Goal: Navigation & Orientation: Understand site structure

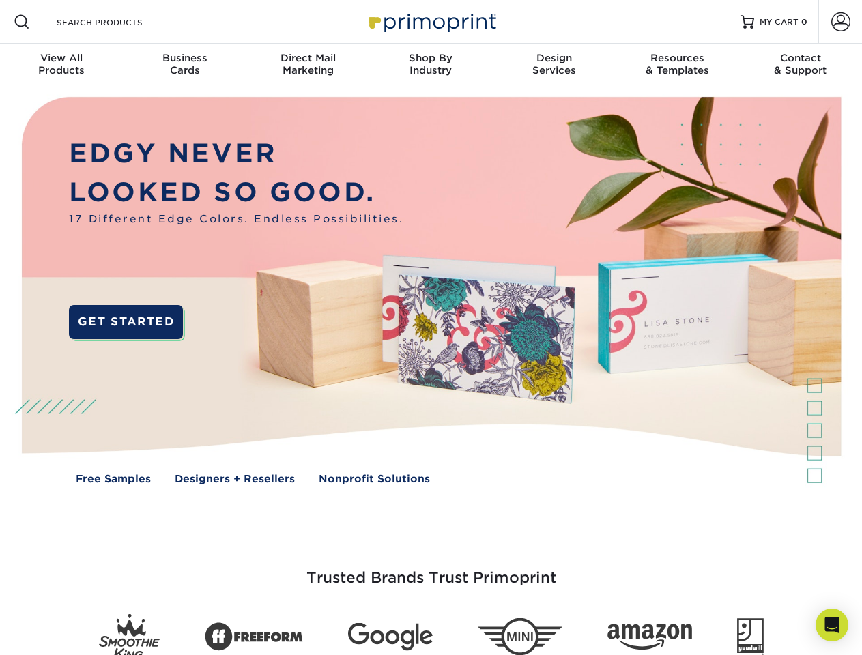
click at [430, 327] on img at bounding box center [430, 300] width 853 height 426
click at [22, 22] on span at bounding box center [22, 22] width 16 height 16
click at [840, 22] on span at bounding box center [840, 21] width 19 height 19
click at [61, 65] on div "View All Products" at bounding box center [61, 64] width 123 height 25
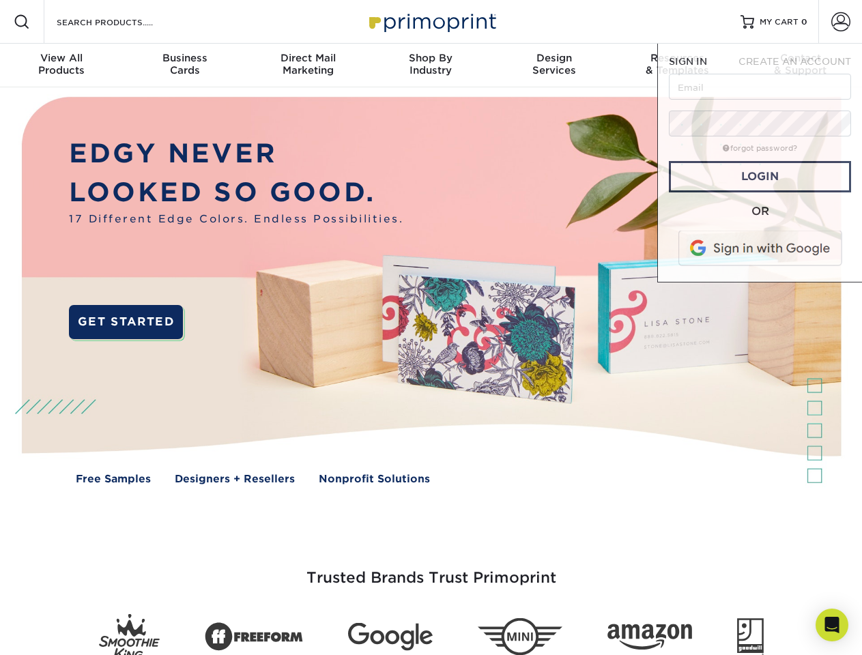
click at [184, 65] on div "Business Cards" at bounding box center [184, 64] width 123 height 25
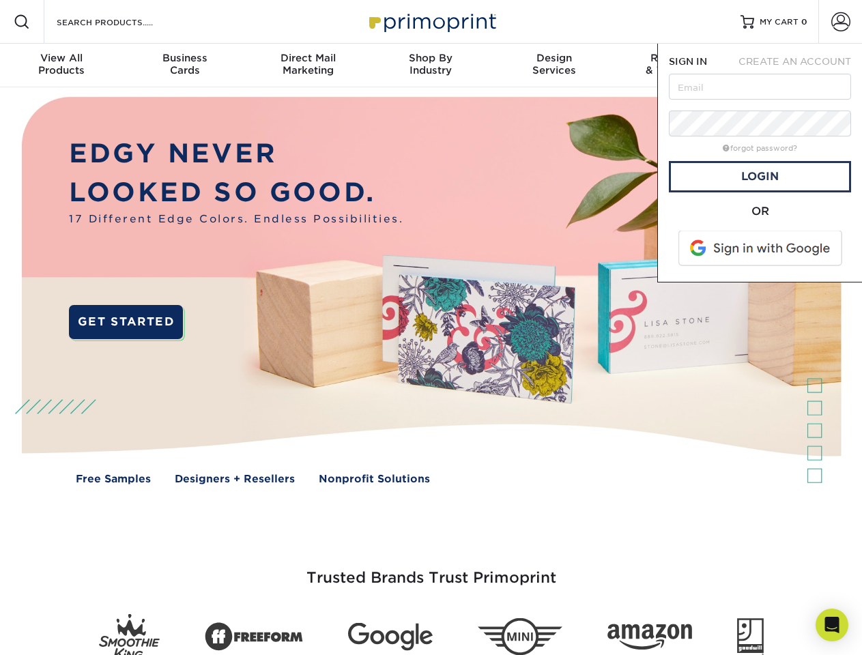
click at [308, 65] on div "Direct Mail Marketing" at bounding box center [307, 64] width 123 height 25
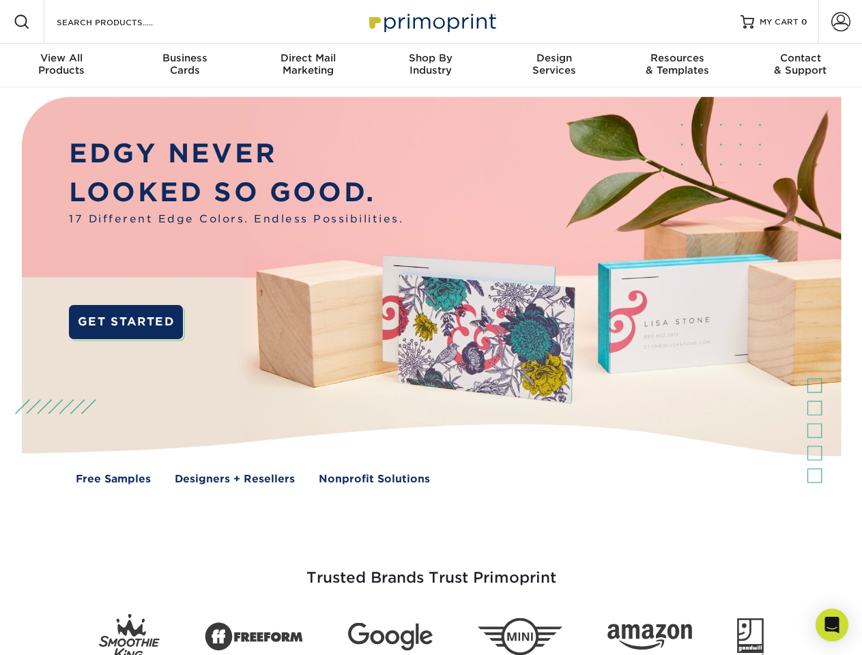
click at [430, 65] on div "Shop By Industry" at bounding box center [430, 64] width 123 height 25
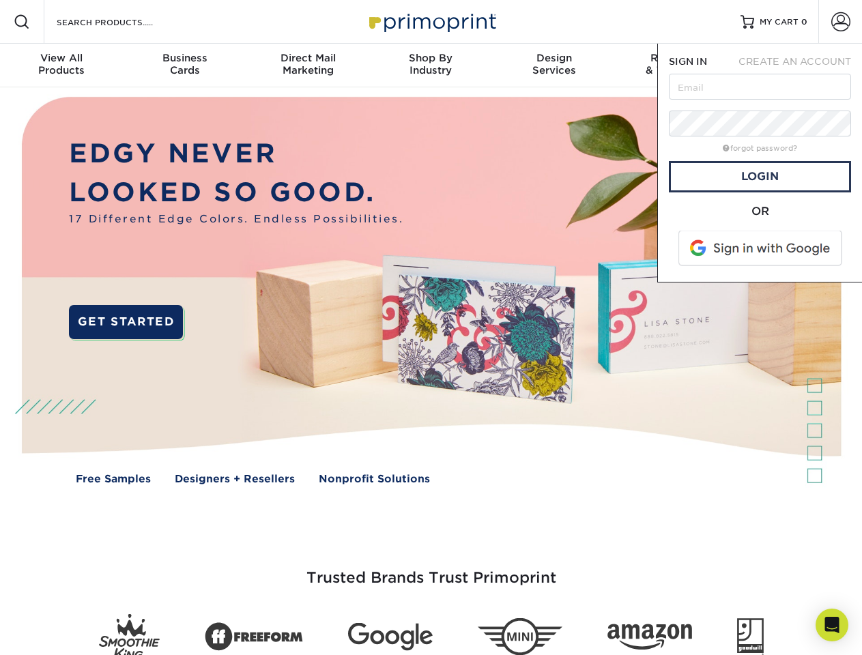
click at [554, 65] on div "Design Services" at bounding box center [553, 64] width 123 height 25
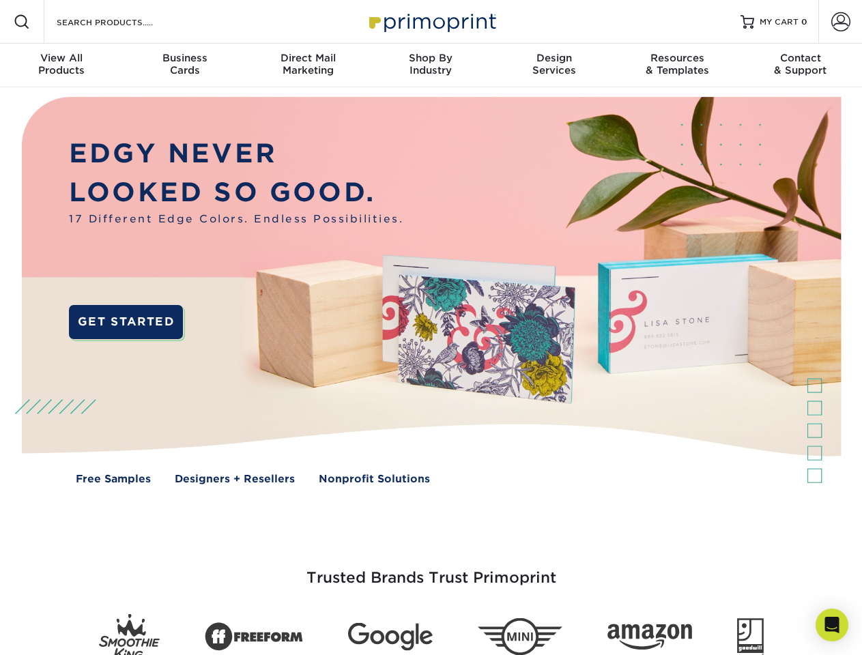
click at [677, 65] on span "SIGN IN" at bounding box center [687, 61] width 38 height 11
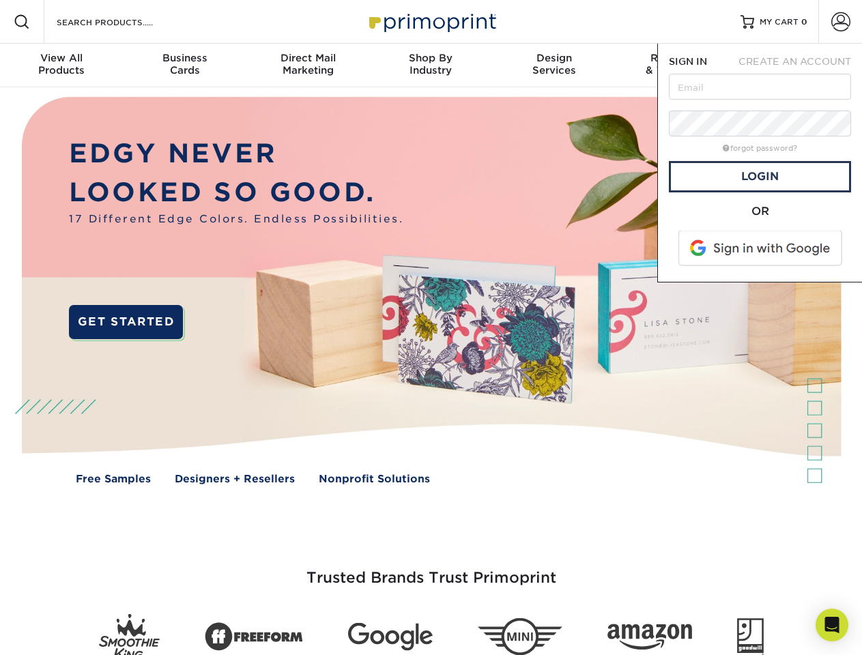
click at [800, 65] on div "Contact & Support" at bounding box center [800, 64] width 123 height 25
